Goal: Information Seeking & Learning: Find specific fact

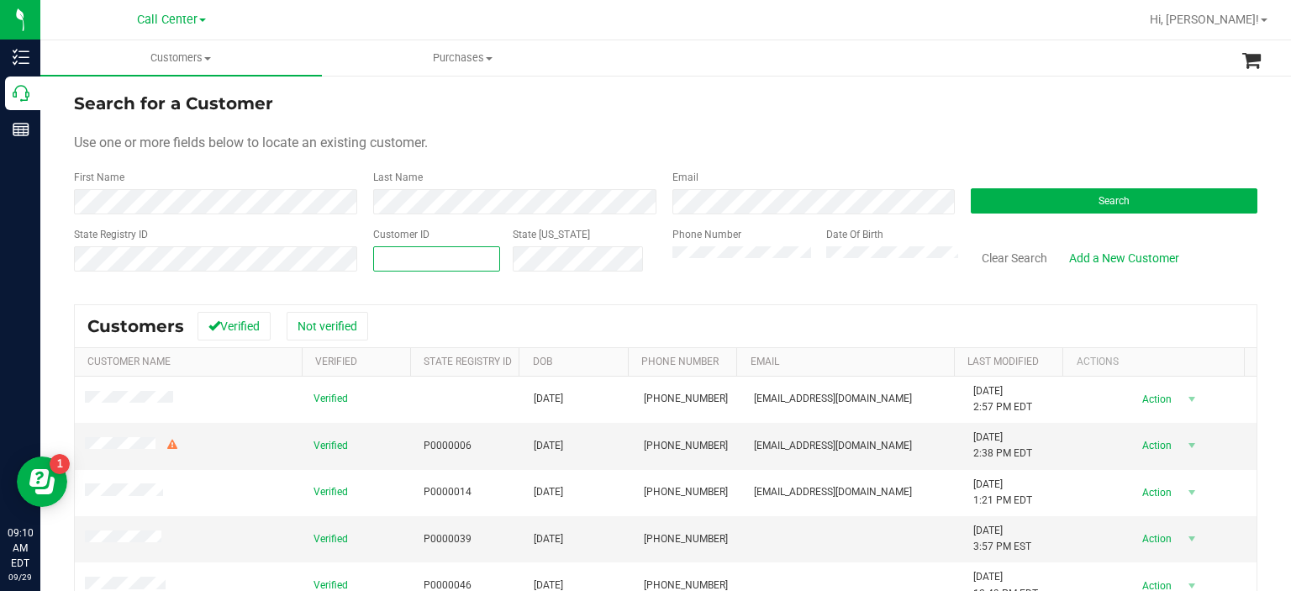
click at [431, 263] on span at bounding box center [437, 258] width 128 height 25
paste input "369589"
type input "369589"
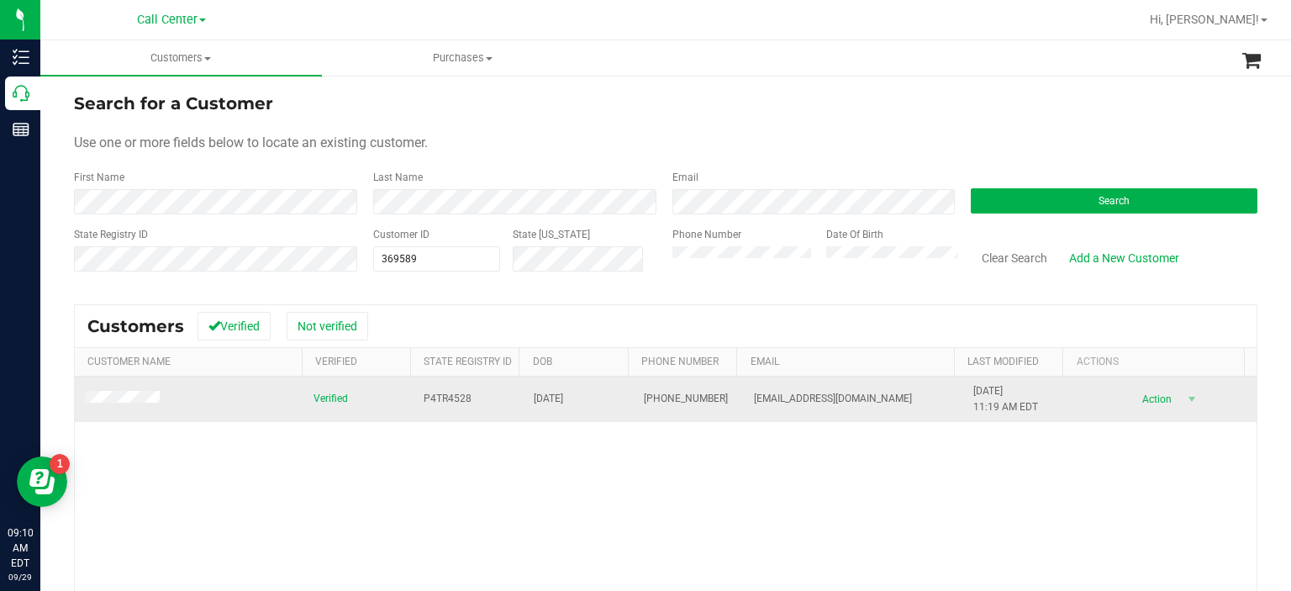
click at [431, 398] on span "P4TR4528" at bounding box center [448, 399] width 48 height 16
copy span "P4TR4528"
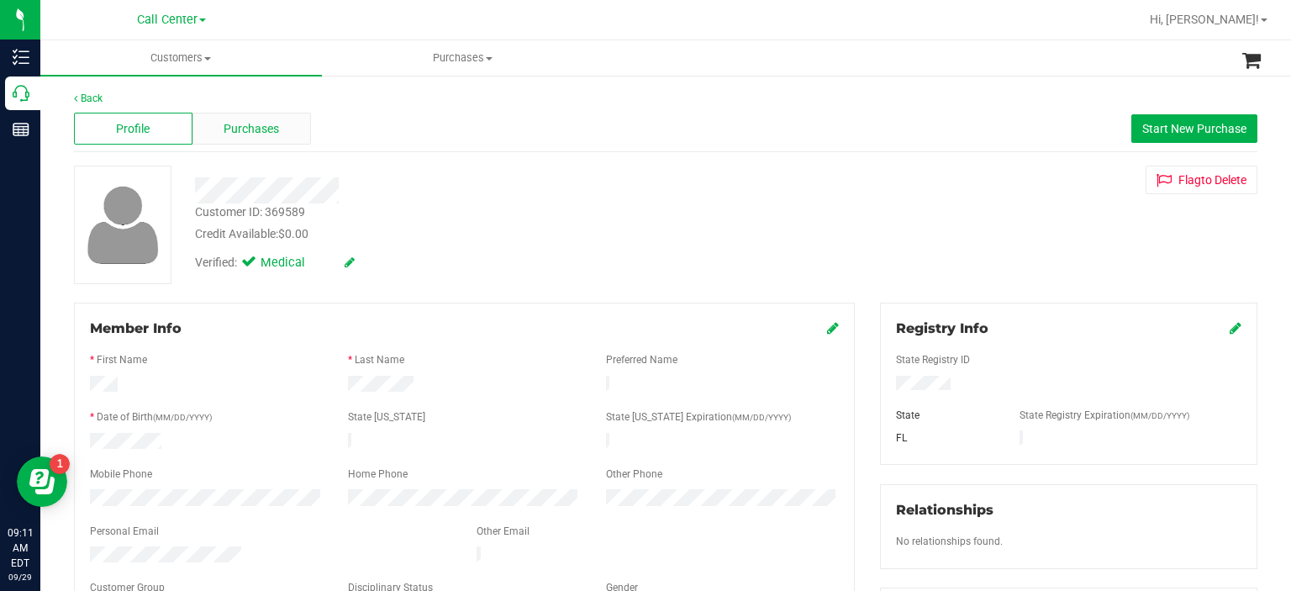
drag, startPoint x: 248, startPoint y: 111, endPoint x: 250, endPoint y: 130, distance: 19.4
click at [250, 130] on div "Profile Purchases Start New Purchase" at bounding box center [666, 129] width 1184 height 46
click at [250, 130] on span "Purchases" at bounding box center [251, 129] width 55 height 18
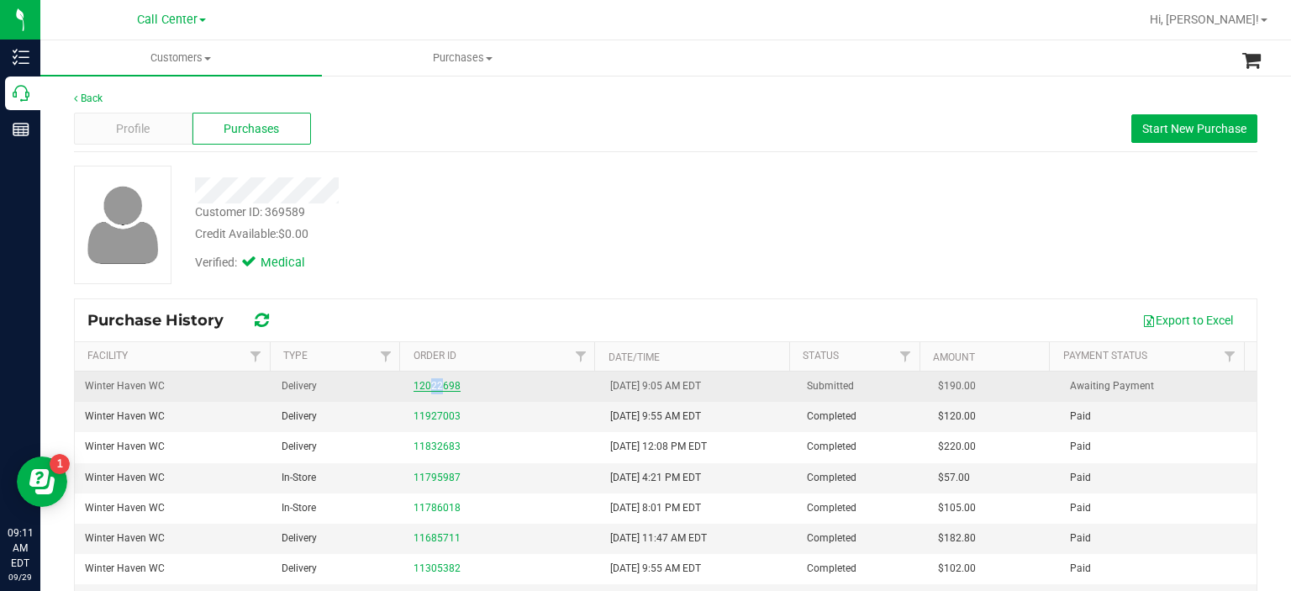
drag, startPoint x: 424, startPoint y: 393, endPoint x: 435, endPoint y: 388, distance: 12.0
click at [435, 388] on td "12022698" at bounding box center [502, 387] width 197 height 30
click at [435, 388] on link "12022698" at bounding box center [437, 386] width 47 height 12
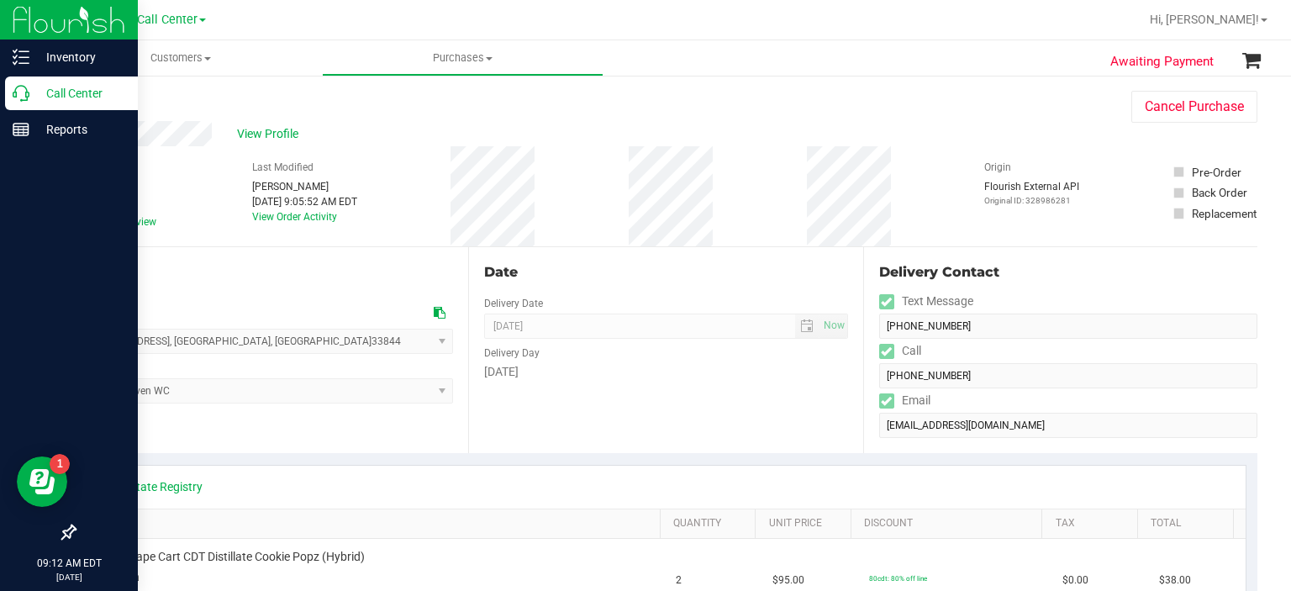
click at [35, 102] on p "Call Center" at bounding box center [79, 93] width 101 height 20
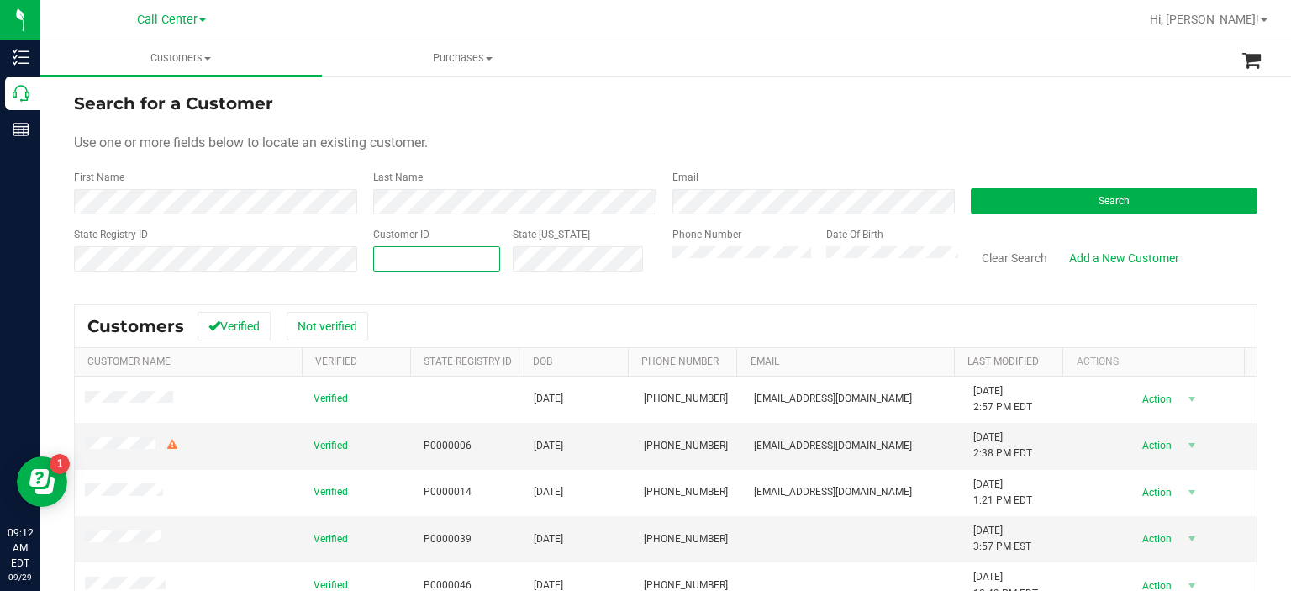
click at [451, 261] on span at bounding box center [437, 258] width 128 height 25
paste input "369589"
type input "369589"
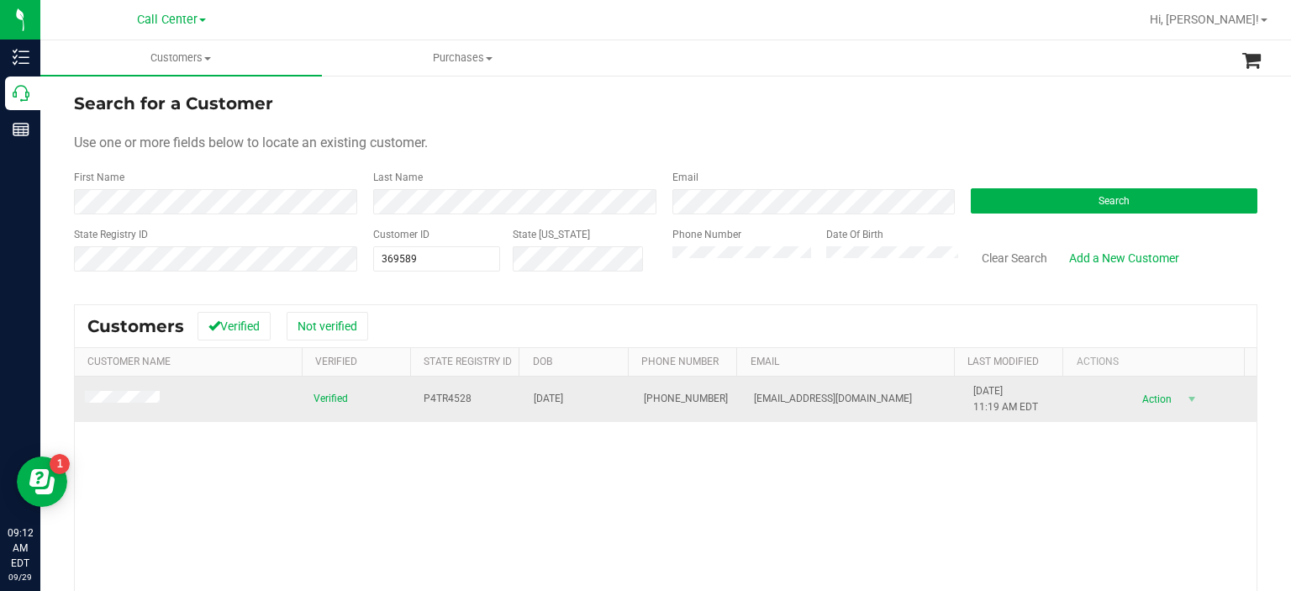
click at [447, 393] on span "P4TR4528" at bounding box center [448, 399] width 48 height 16
copy span "P4TR4528"
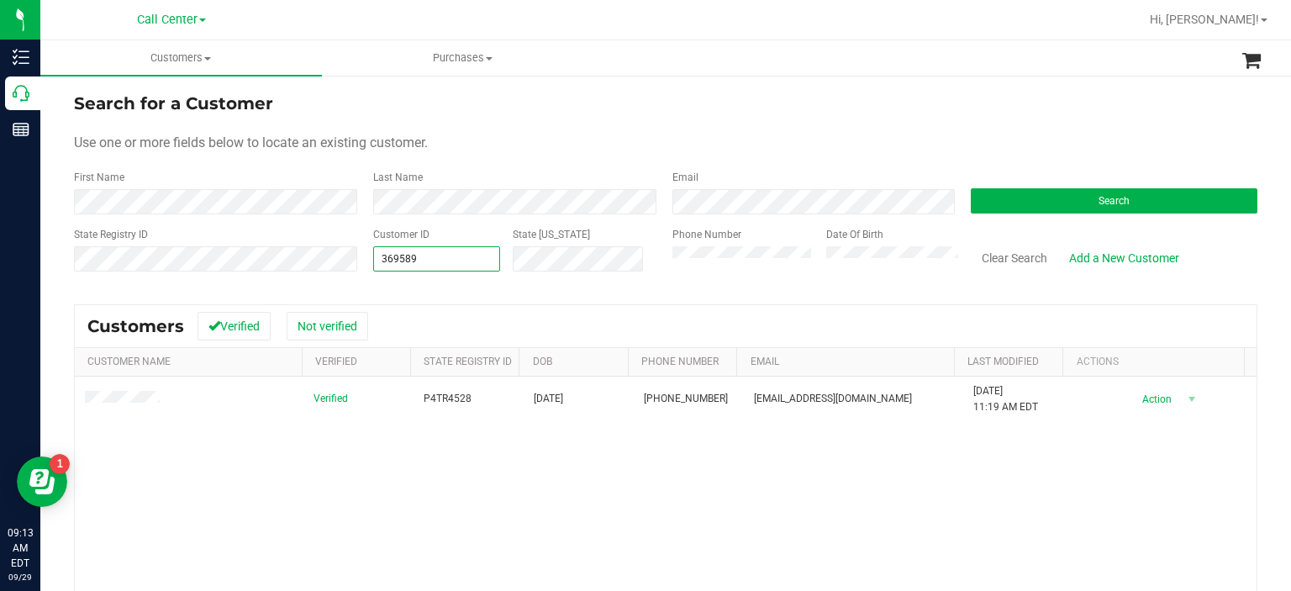
click at [457, 258] on span "369589 369589" at bounding box center [437, 258] width 128 height 25
click at [457, 258] on input "369589" at bounding box center [437, 259] width 126 height 24
paste input "552425"
type input "552425"
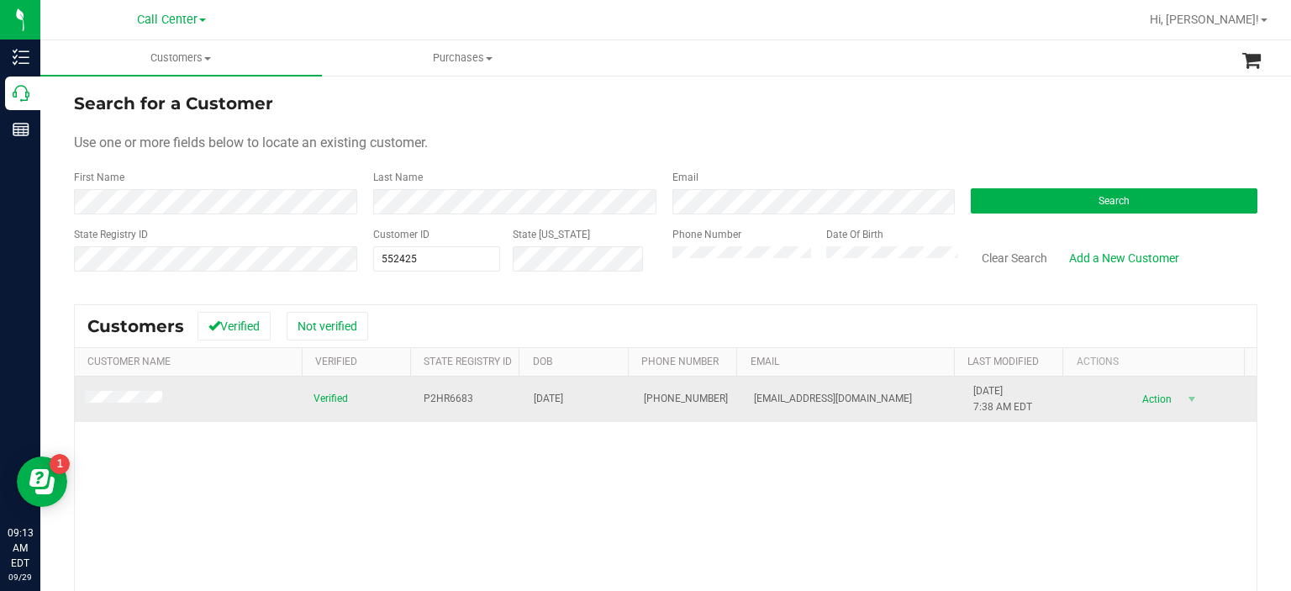
click at [446, 398] on span "P2HR6683" at bounding box center [449, 399] width 50 height 16
copy span "P2HR6683"
drag, startPoint x: 446, startPoint y: 389, endPoint x: 445, endPoint y: 398, distance: 9.4
click at [445, 398] on span "P2HR6683" at bounding box center [449, 399] width 50 height 16
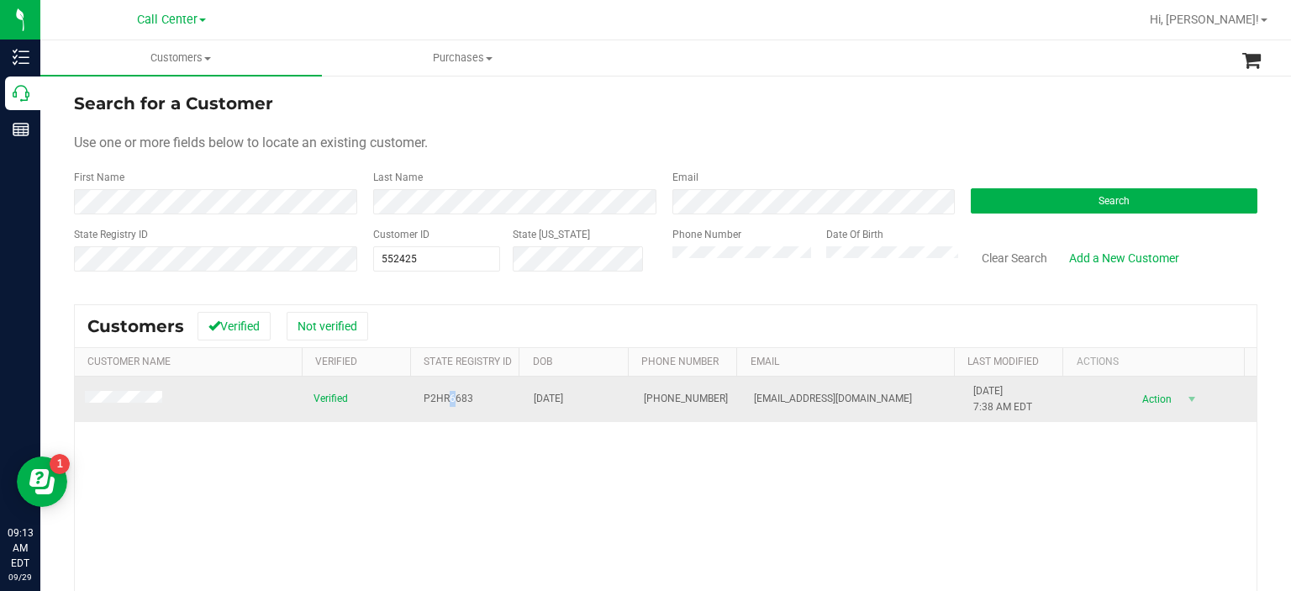
click at [445, 398] on span "P2HR6683" at bounding box center [449, 399] width 50 height 16
copy span "P2HR6683"
